Goal: Find specific page/section: Find specific page/section

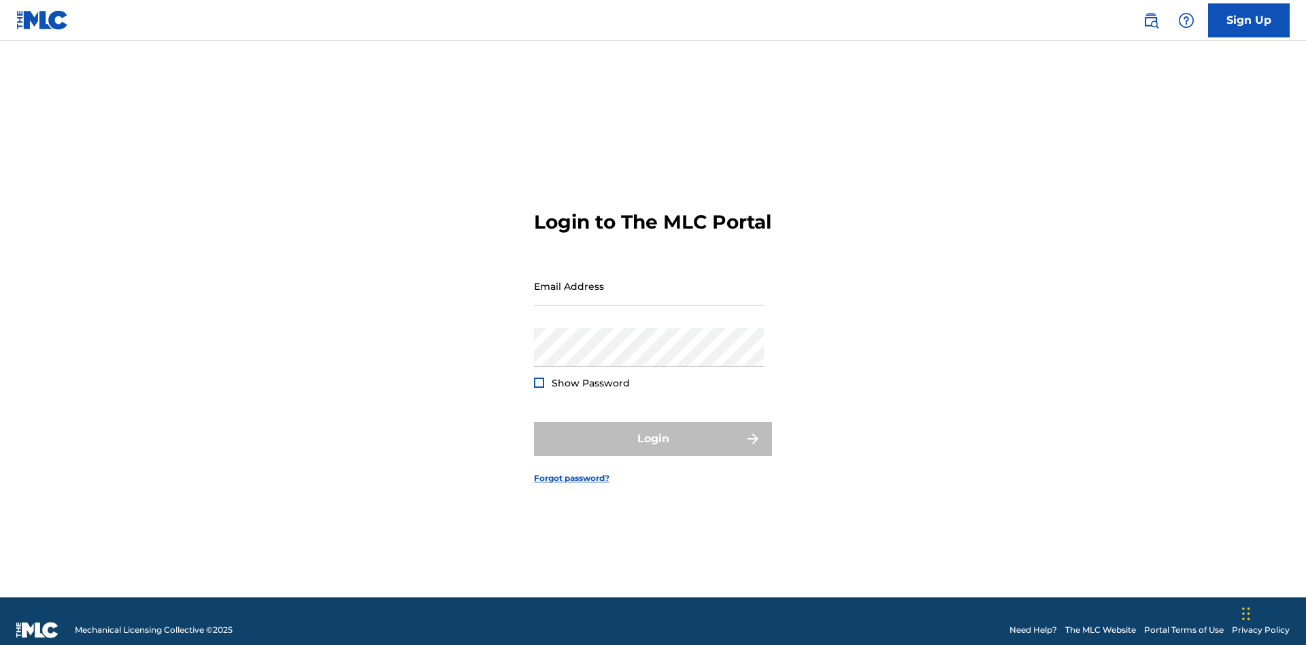
scroll to position [18, 0]
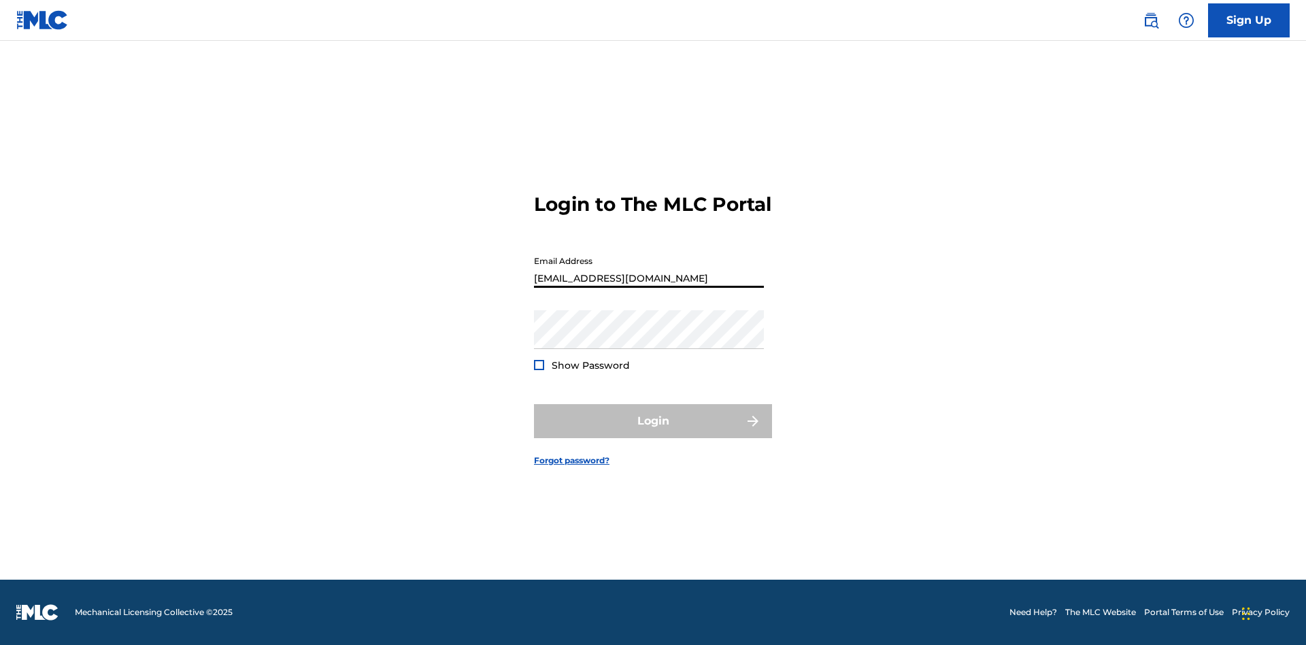
scroll to position [0, 44]
type input "[EMAIL_ADDRESS][DOMAIN_NAME]"
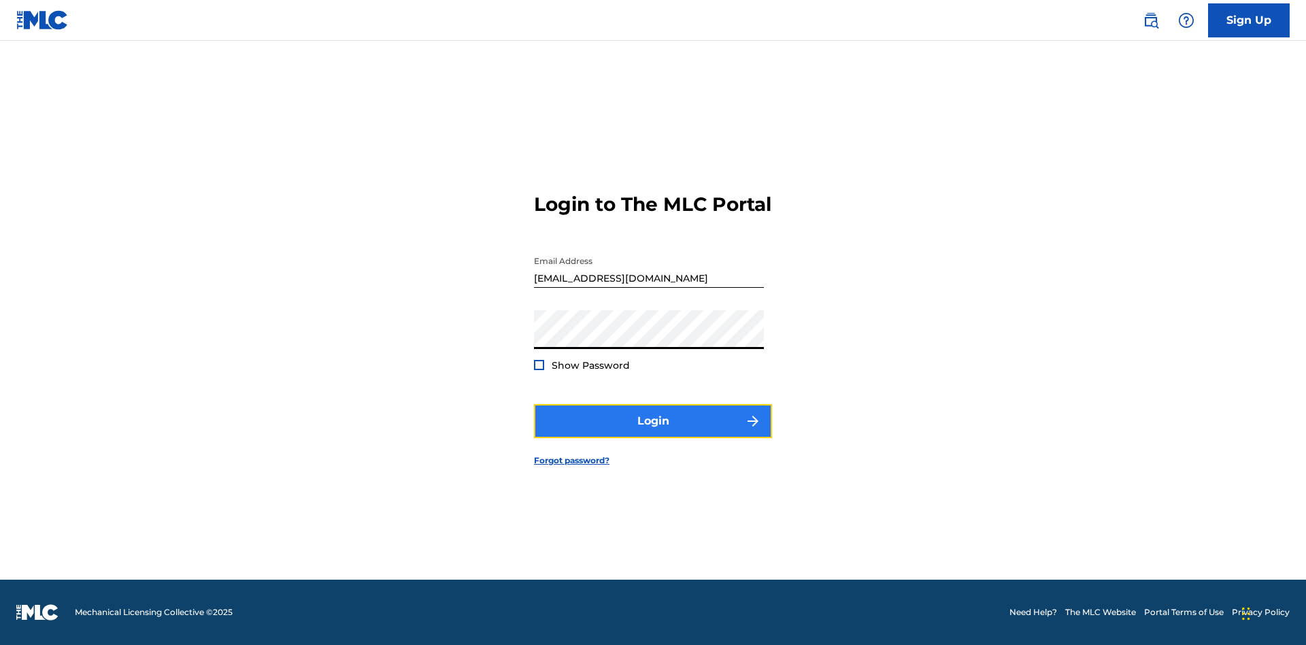
click at [653, 433] on button "Login" at bounding box center [653, 421] width 238 height 34
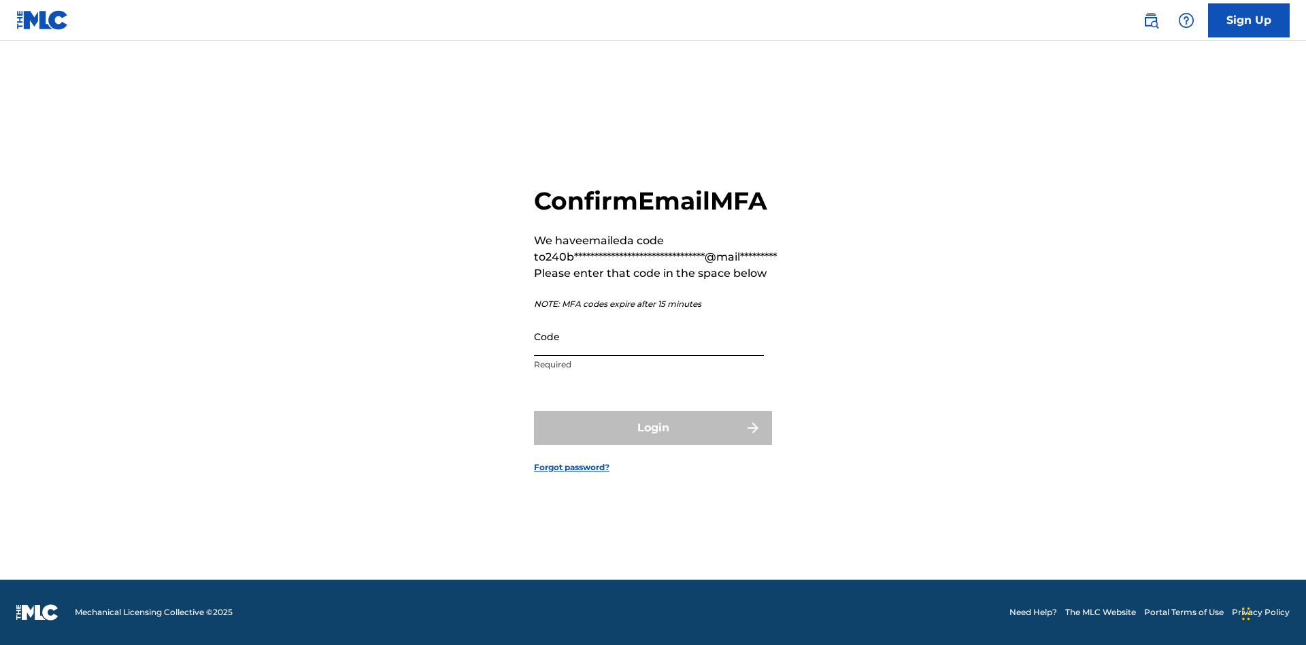
click at [649, 336] on input "Code" at bounding box center [649, 336] width 230 height 39
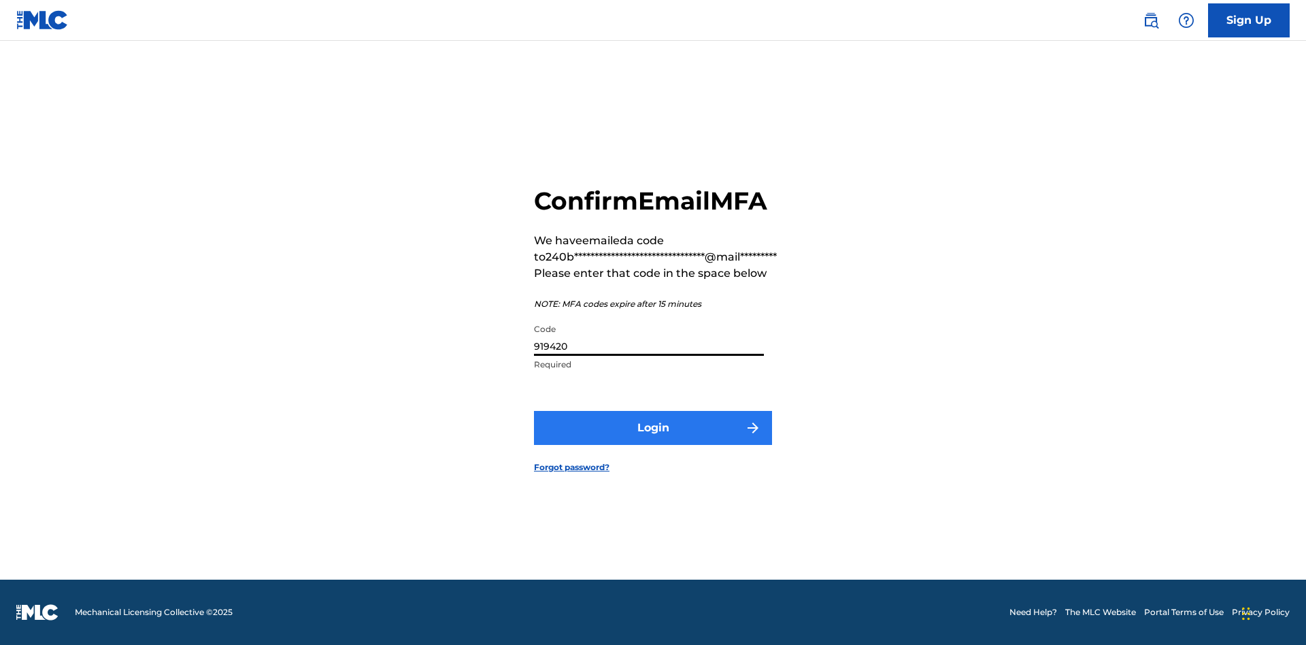
type input "919420"
click at [653, 427] on button "Login" at bounding box center [653, 428] width 238 height 34
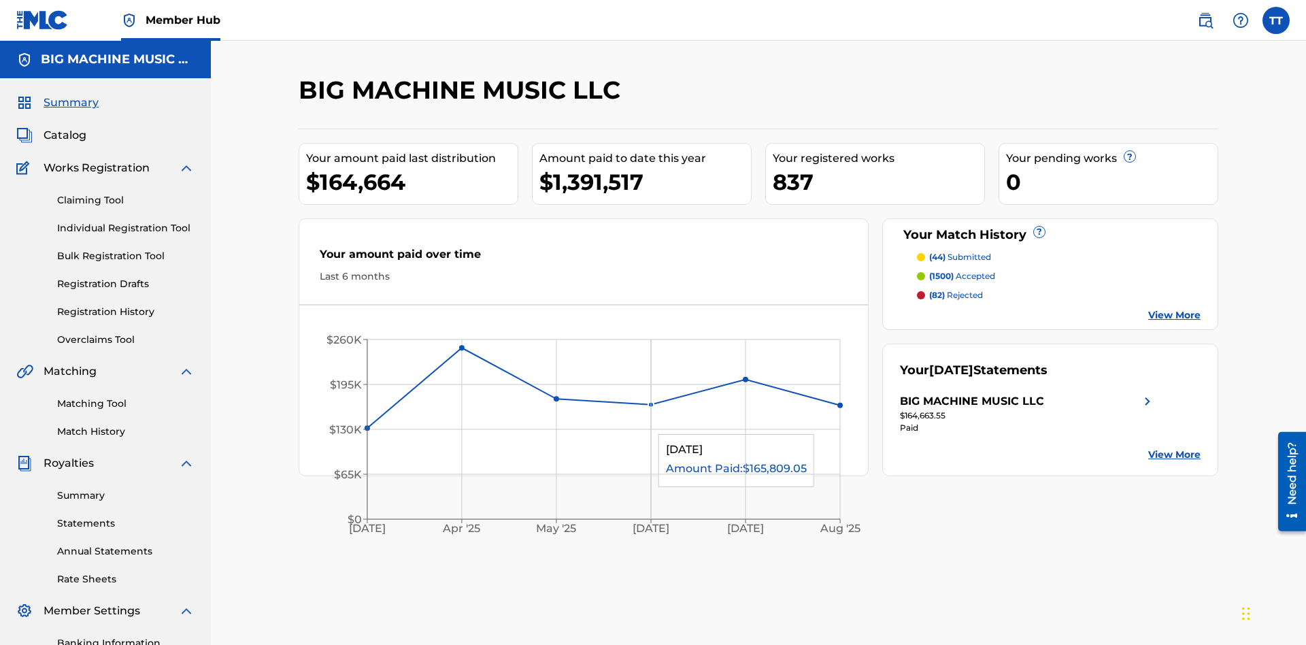
scroll to position [46, 0]
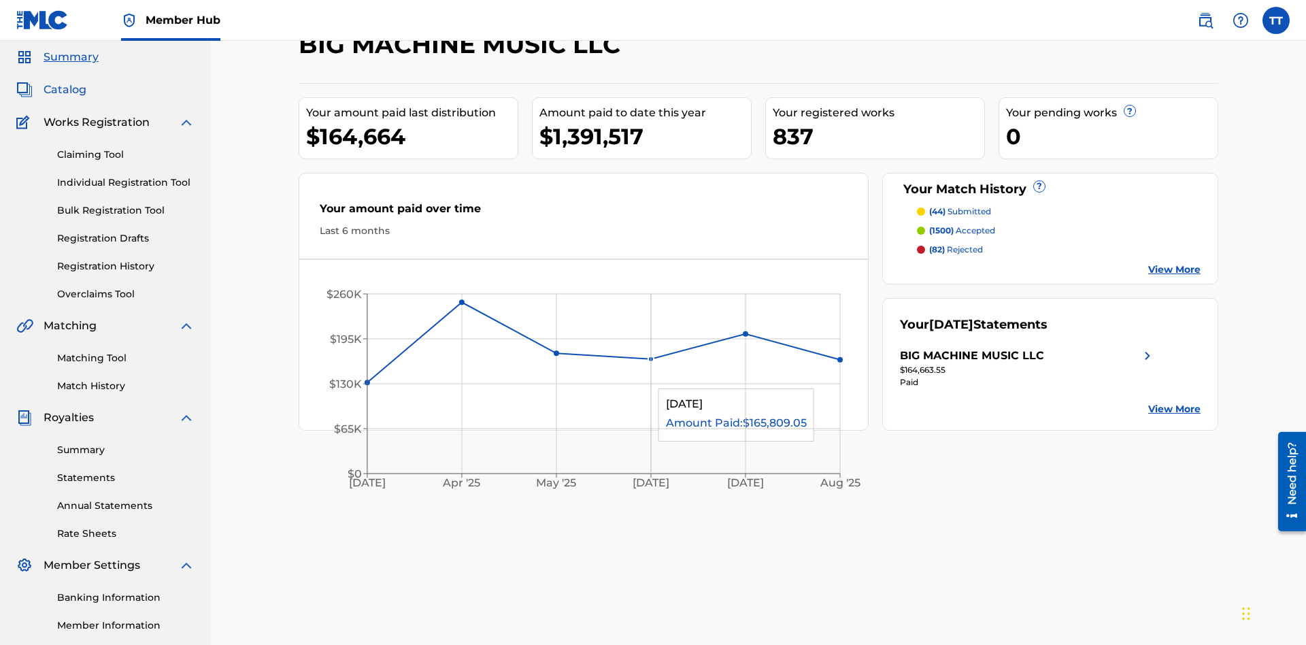
click at [65, 90] on span "Catalog" at bounding box center [65, 90] width 43 height 16
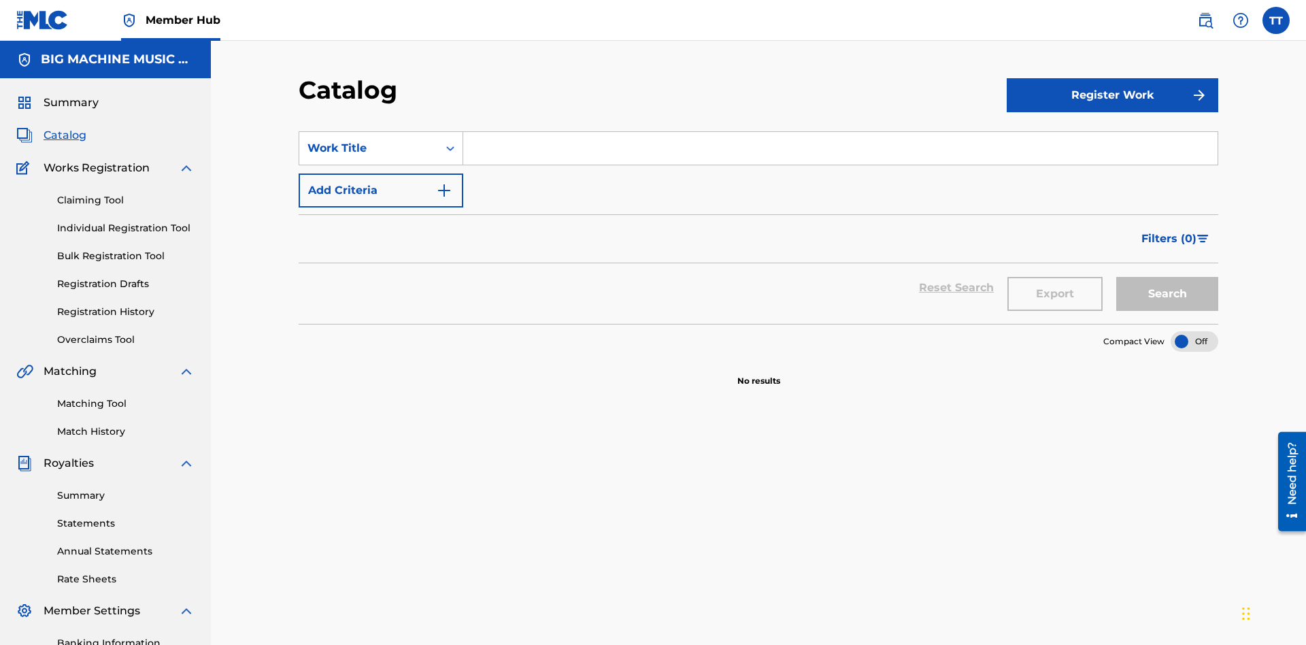
scroll to position [199, 0]
